Goal: Find specific page/section: Find specific page/section

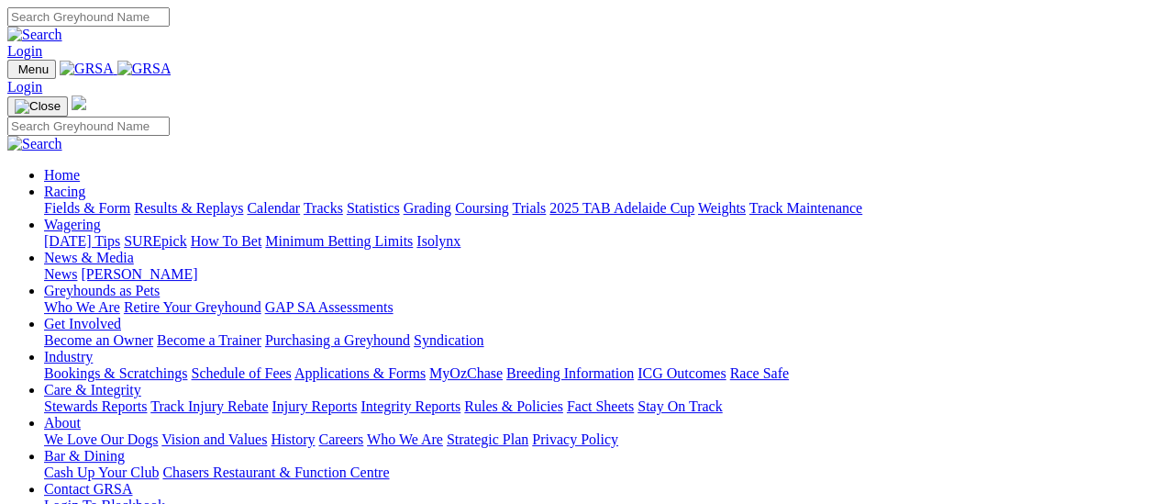
click at [84, 200] on link "Fields & Form" at bounding box center [87, 208] width 86 height 16
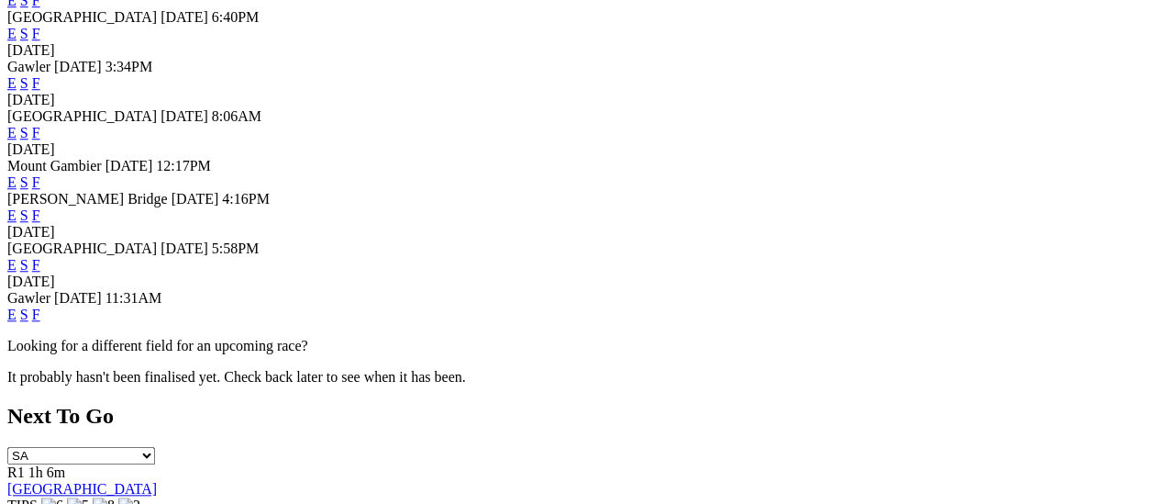
scroll to position [734, 0]
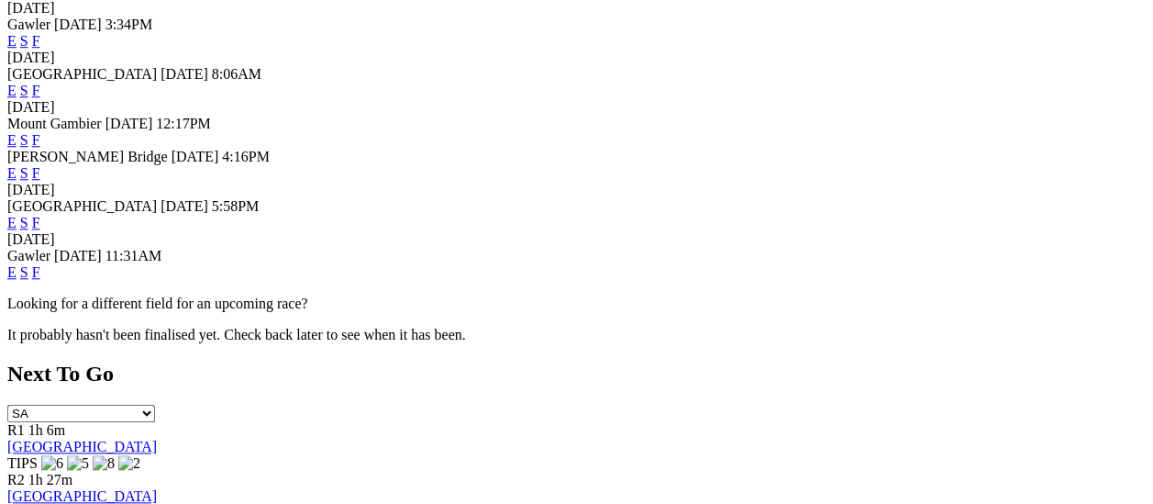
click at [40, 280] on link "F" at bounding box center [36, 272] width 8 height 16
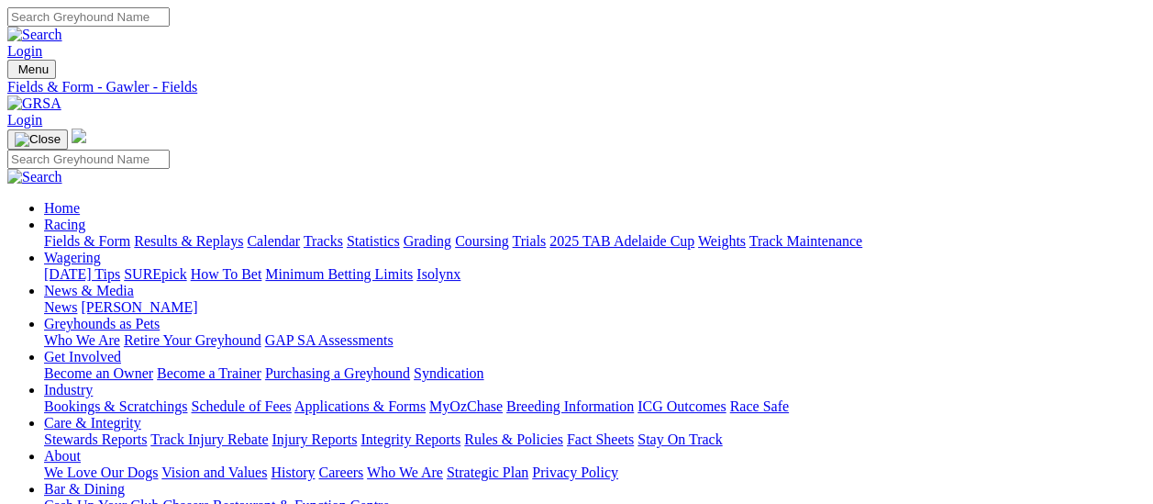
click at [57, 233] on link "Fields & Form" at bounding box center [87, 241] width 86 height 16
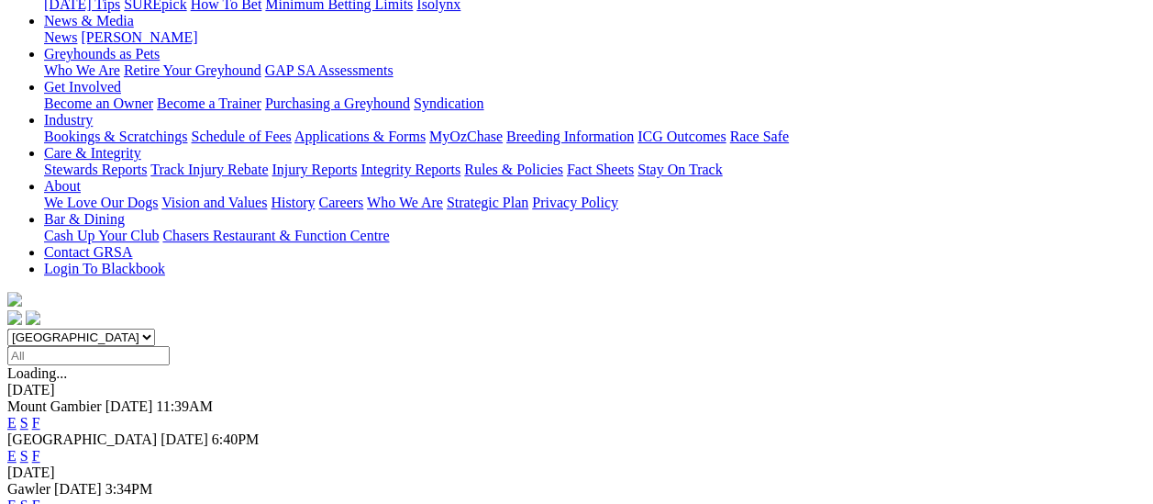
scroll to position [275, 0]
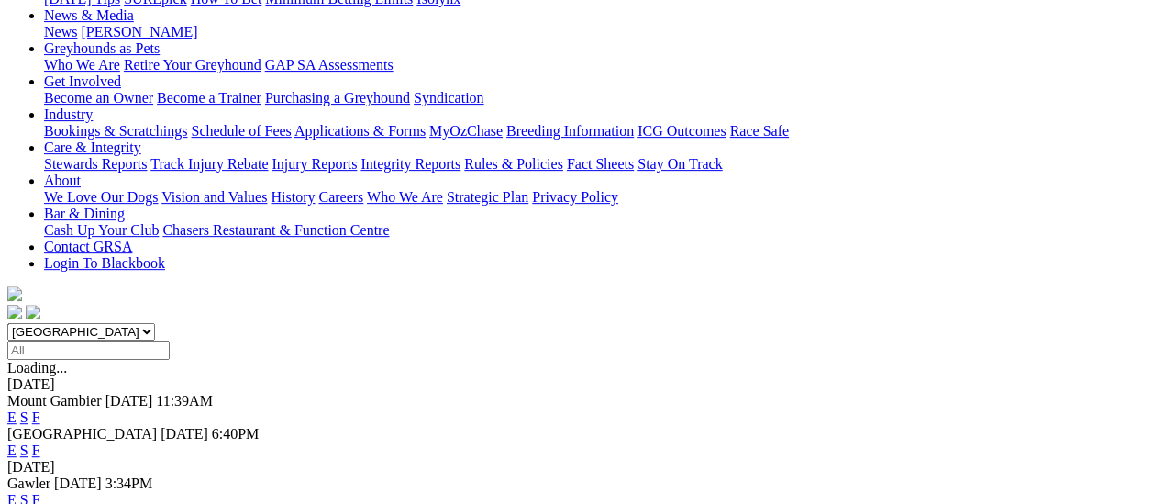
click at [40, 492] on link "F" at bounding box center [36, 500] width 8 height 16
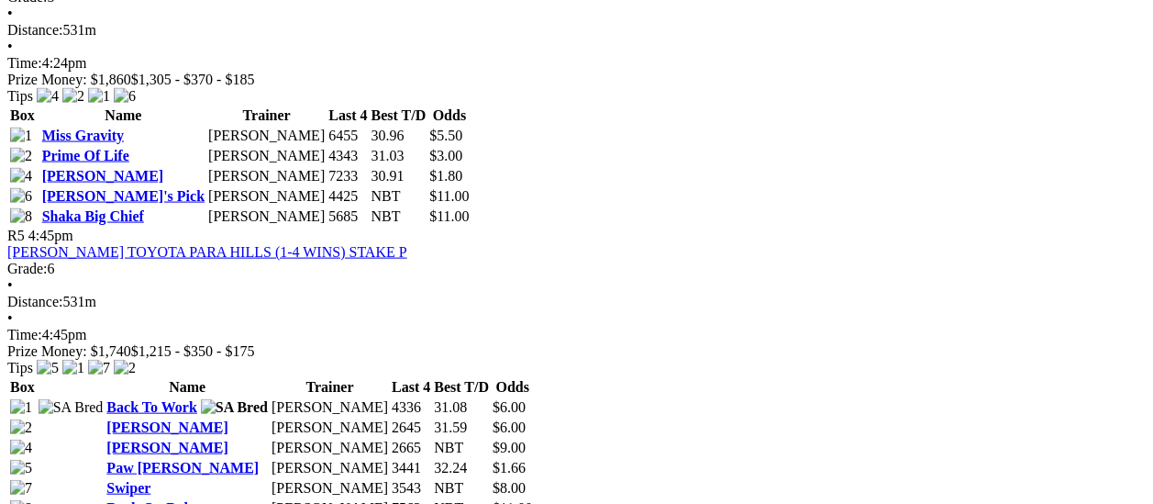
scroll to position [1834, 0]
